Goal: Book appointment/travel/reservation

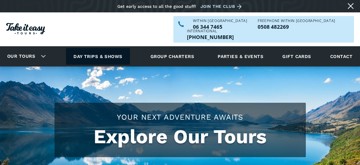
click at [106, 48] on link "Day trips & shows" at bounding box center [98, 56] width 64 height 17
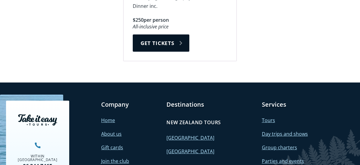
scroll to position [1316, 0]
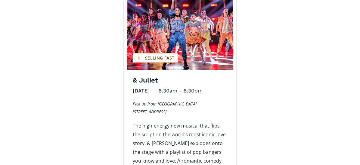
drag, startPoint x: 49, startPoint y: 117, endPoint x: 55, endPoint y: 114, distance: 7.2
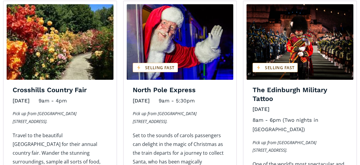
scroll to position [646, 0]
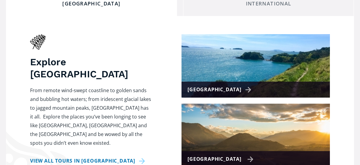
scroll to position [271, 0]
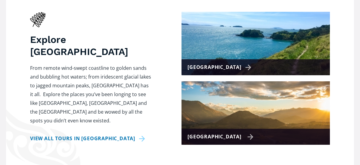
click at [236, 132] on div "[GEOGRAPHIC_DATA]" at bounding box center [221, 136] width 66 height 9
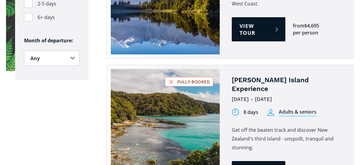
scroll to position [512, 0]
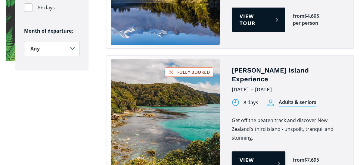
click at [247, 151] on link "View tour" at bounding box center [259, 163] width 54 height 24
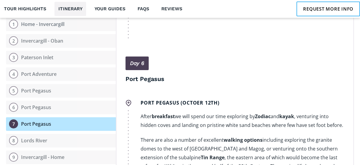
scroll to position [1084, 0]
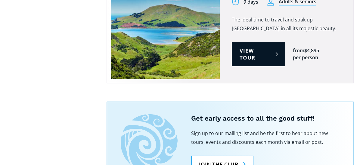
scroll to position [814, 0]
